Goal: Task Accomplishment & Management: Use online tool/utility

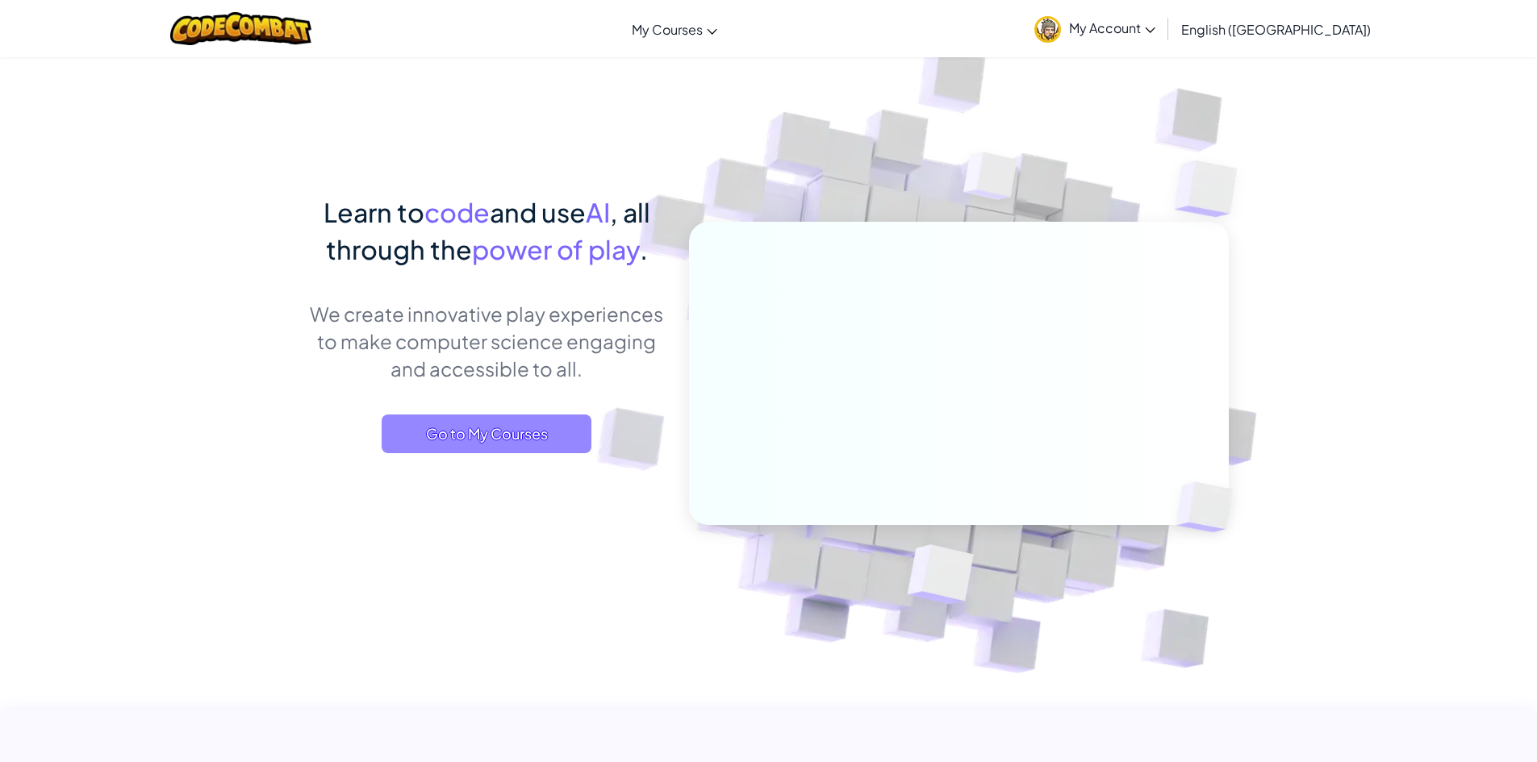
click at [583, 428] on span "Go to My Courses" at bounding box center [487, 434] width 210 height 39
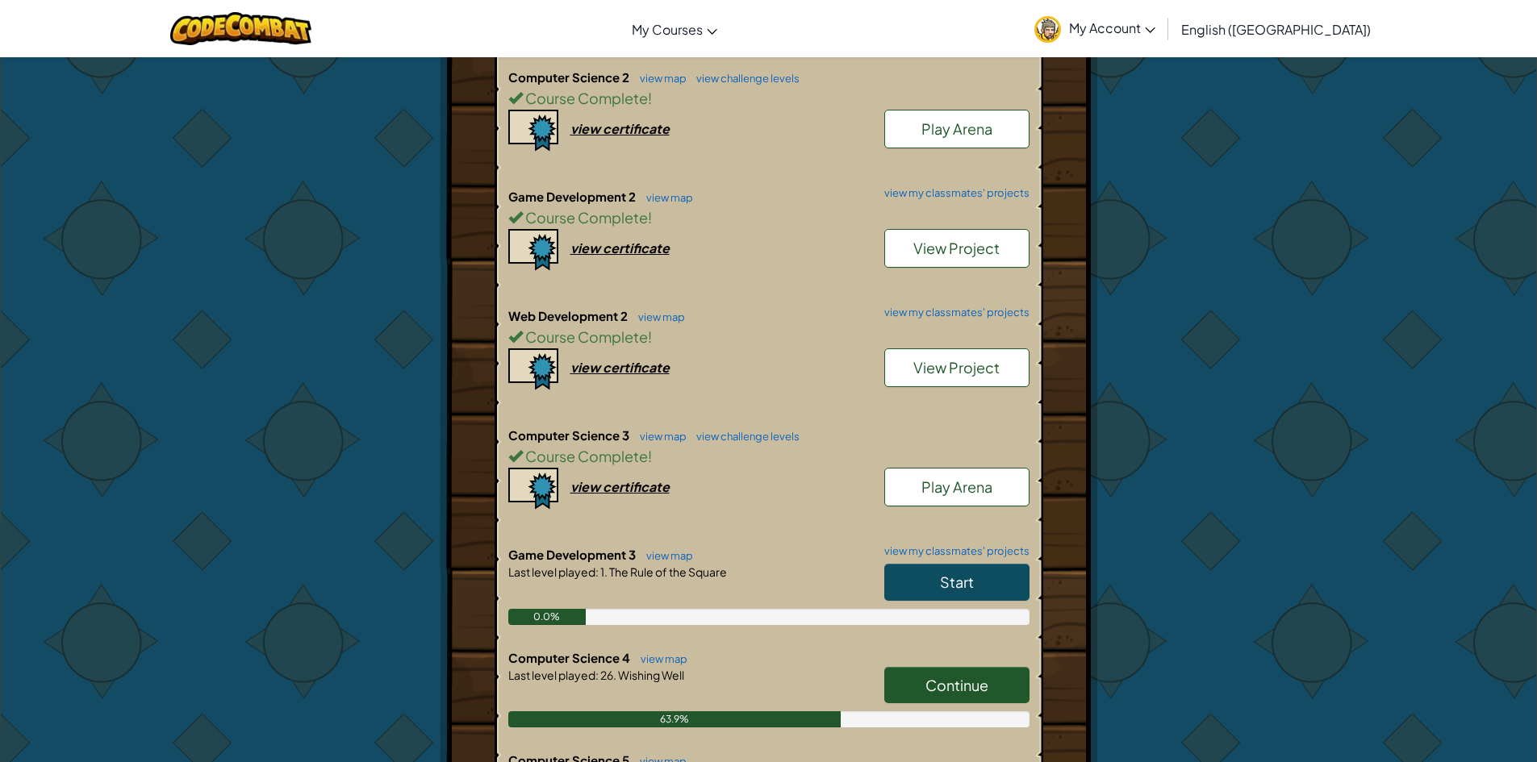
scroll to position [1210, 0]
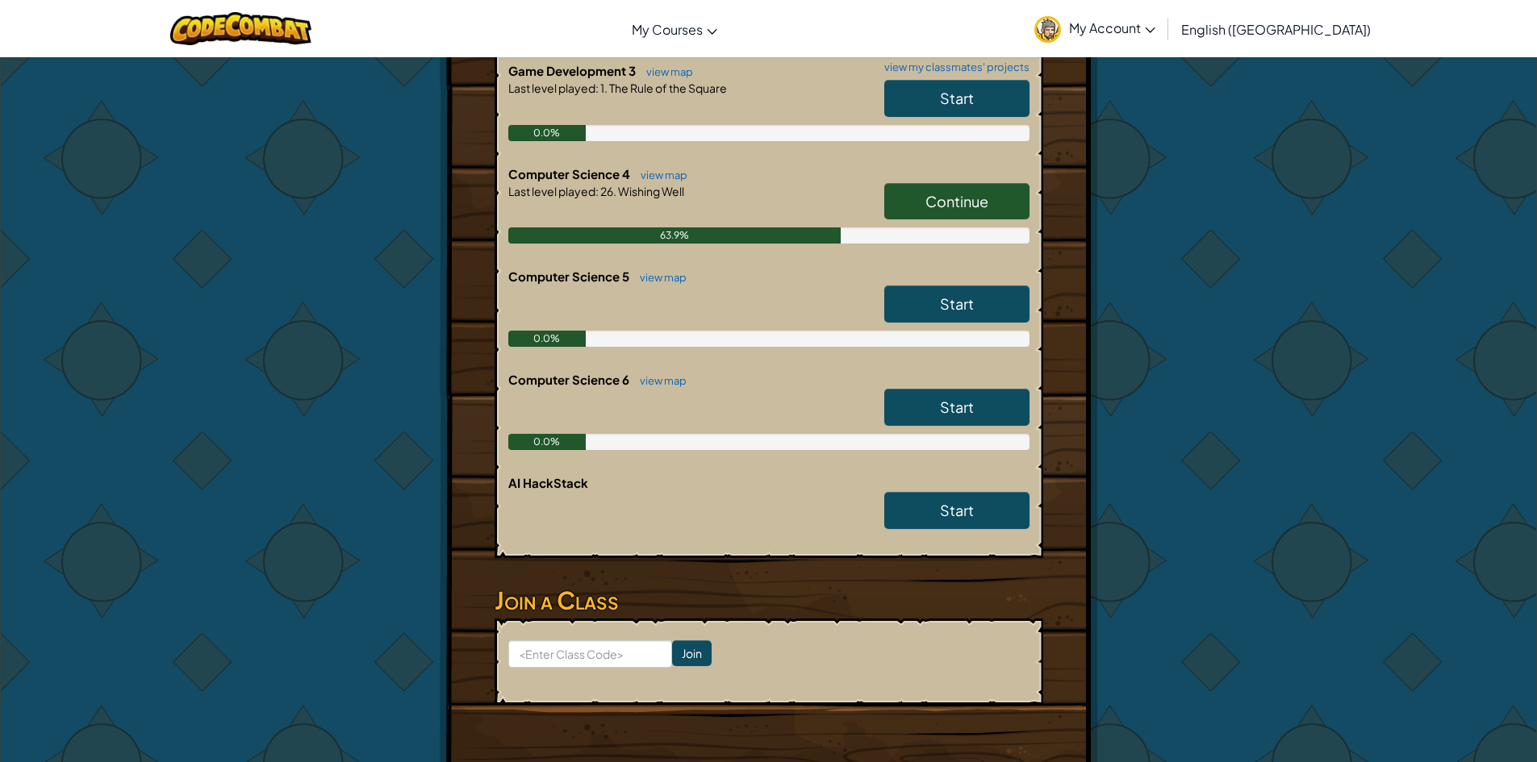
click at [931, 217] on link "Continue" at bounding box center [956, 201] width 145 height 37
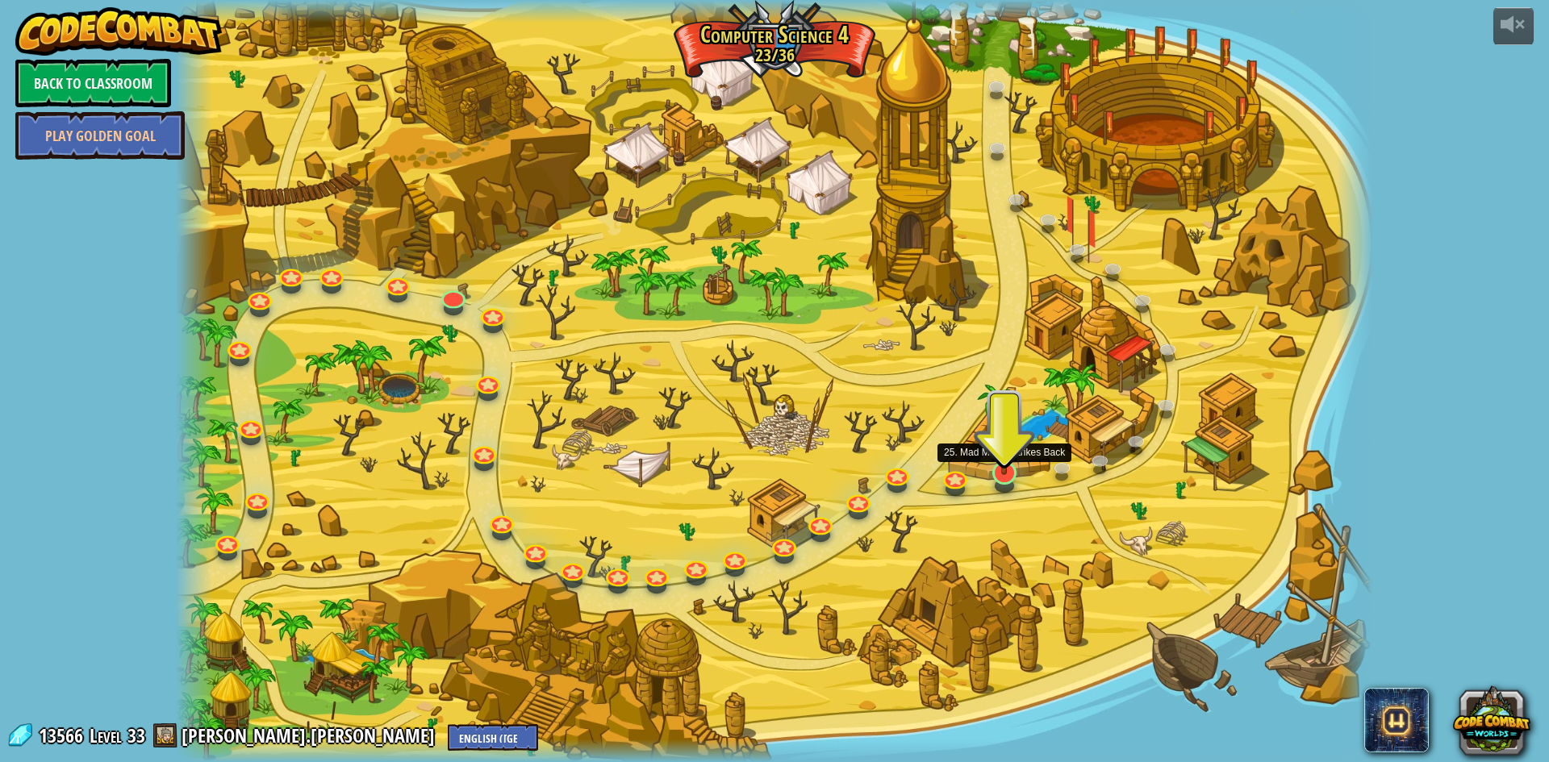
click at [1000, 475] on div at bounding box center [1004, 472] width 24 height 23
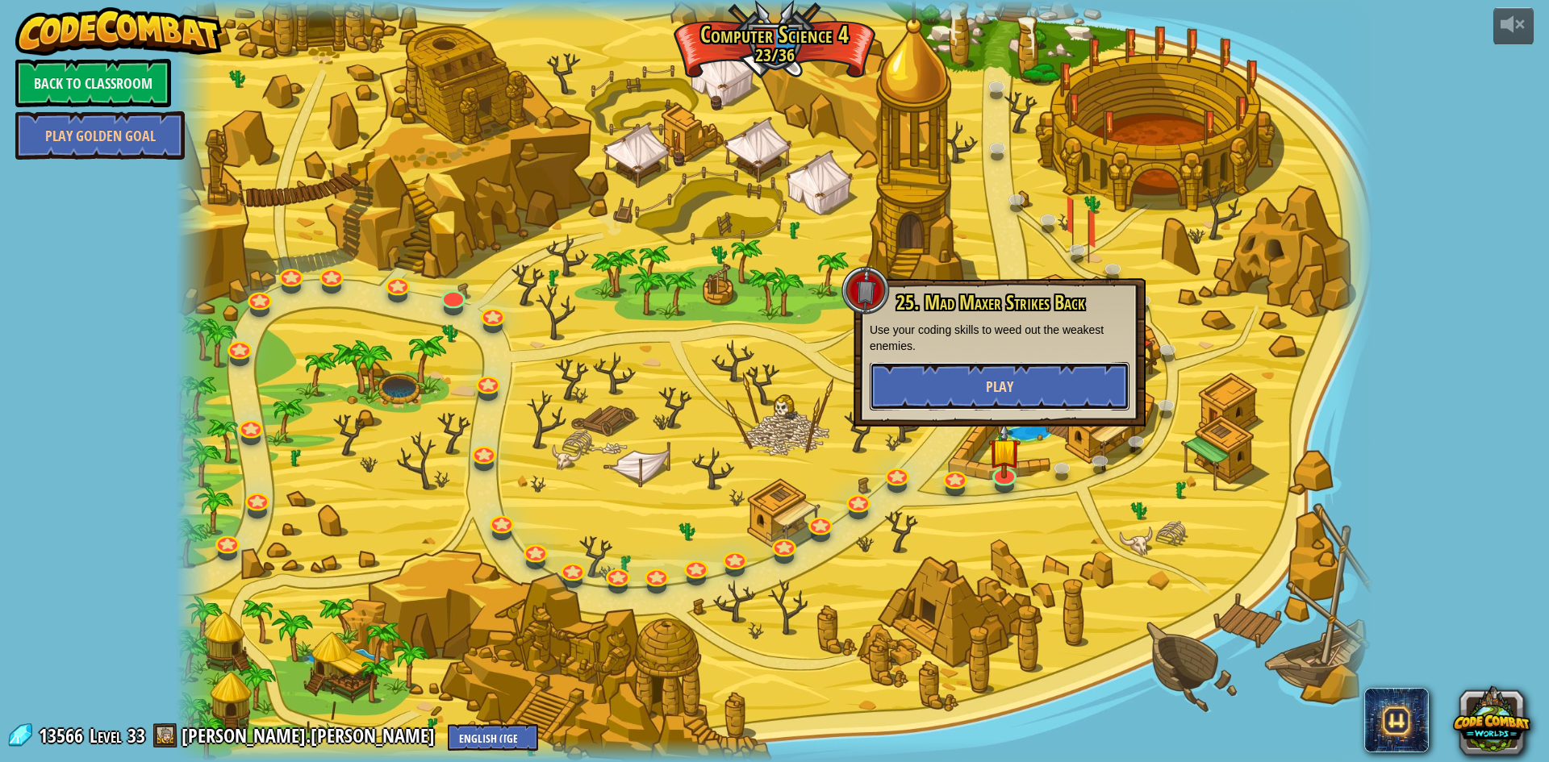
click at [1018, 387] on button "Play" at bounding box center [1000, 386] width 260 height 48
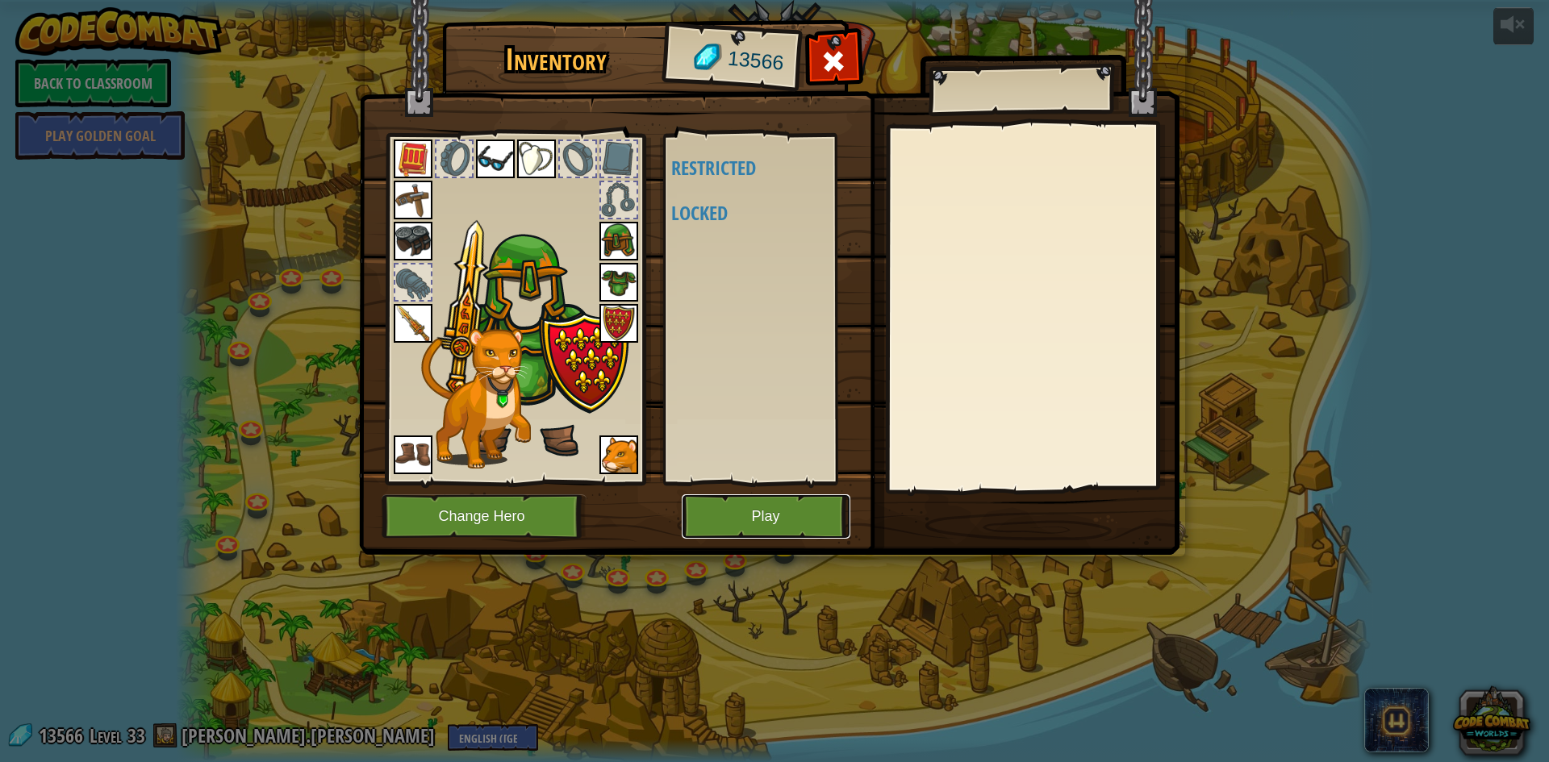
click at [825, 518] on button "Play" at bounding box center [766, 517] width 169 height 44
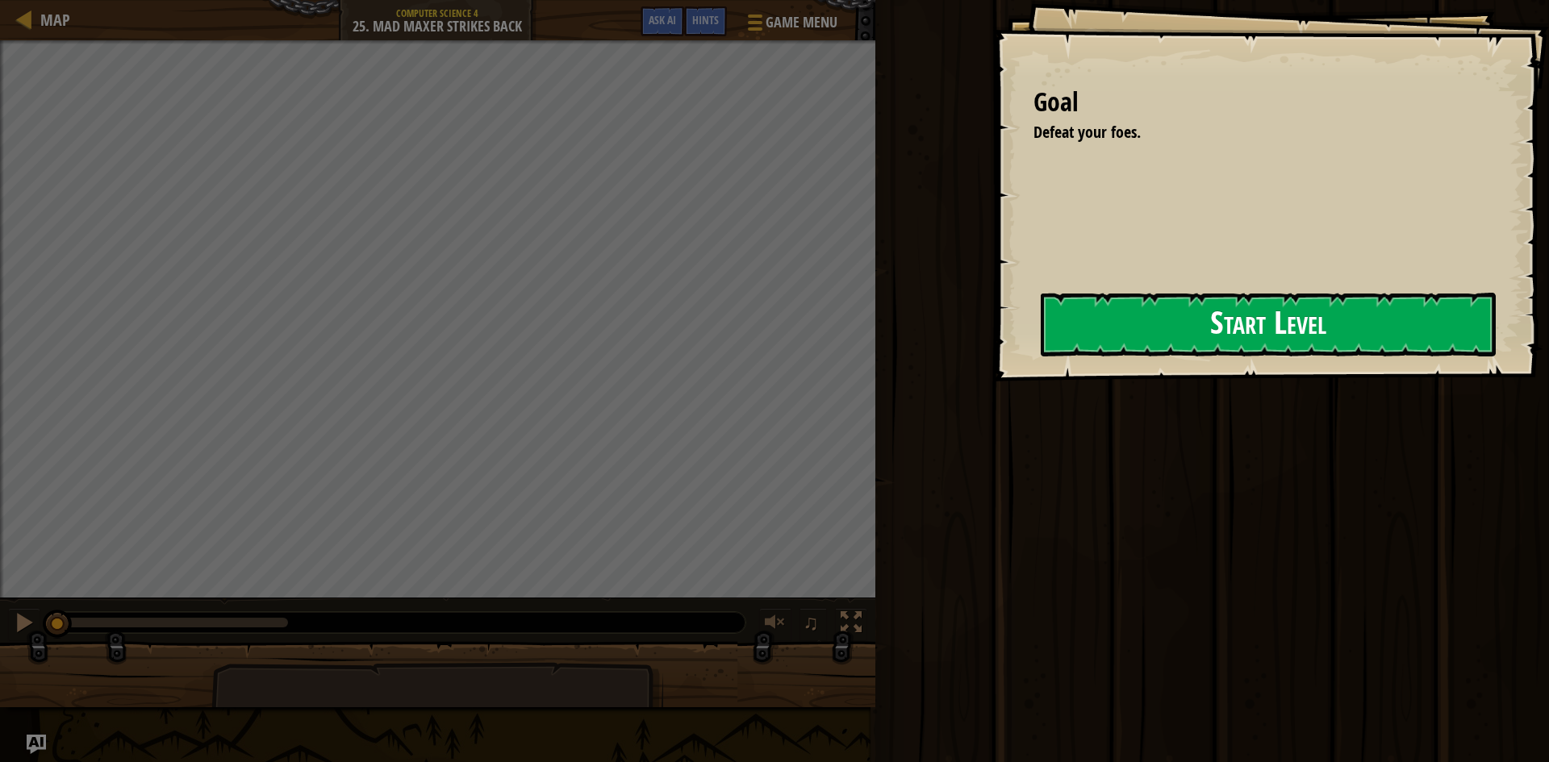
click at [1229, 338] on button "Start Level" at bounding box center [1268, 325] width 455 height 64
